Goal: Task Accomplishment & Management: Use online tool/utility

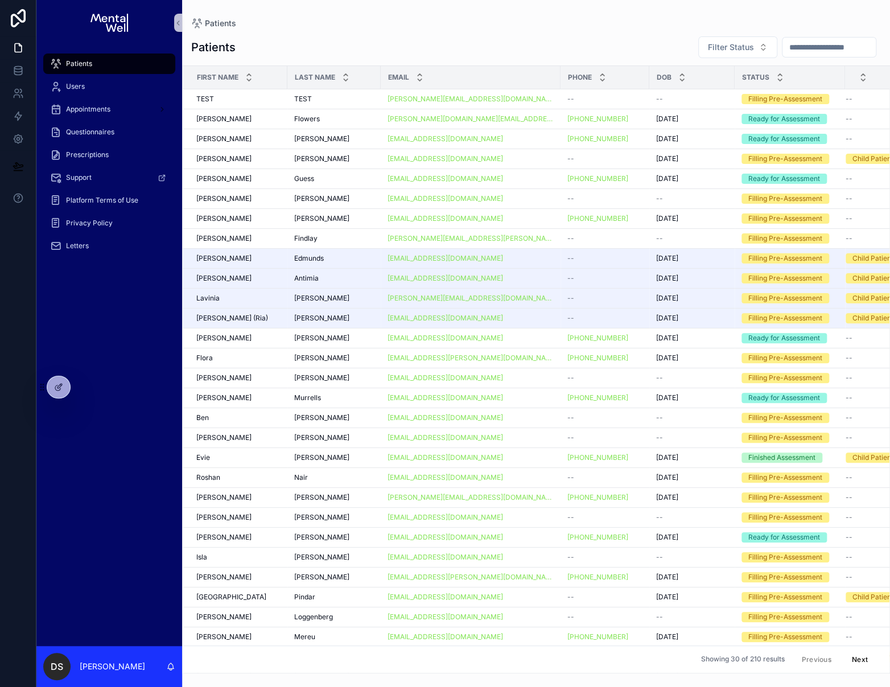
drag, startPoint x: 117, startPoint y: 372, endPoint x: 83, endPoint y: 386, distance: 37.0
click at [117, 372] on div "Patients Users Appointments Questionnaires Prescriptions Support Platform Terms…" at bounding box center [109, 346] width 146 height 600
click at [83, 389] on icon at bounding box center [83, 386] width 9 height 9
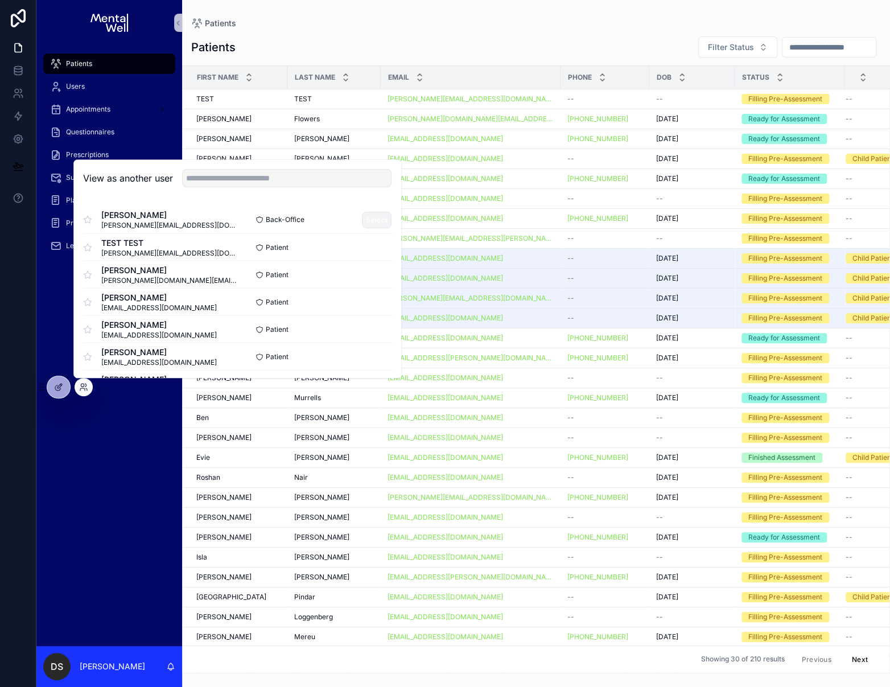
click at [368, 215] on button "Select" at bounding box center [377, 220] width 30 height 17
